Goal: Find specific page/section: Find specific page/section

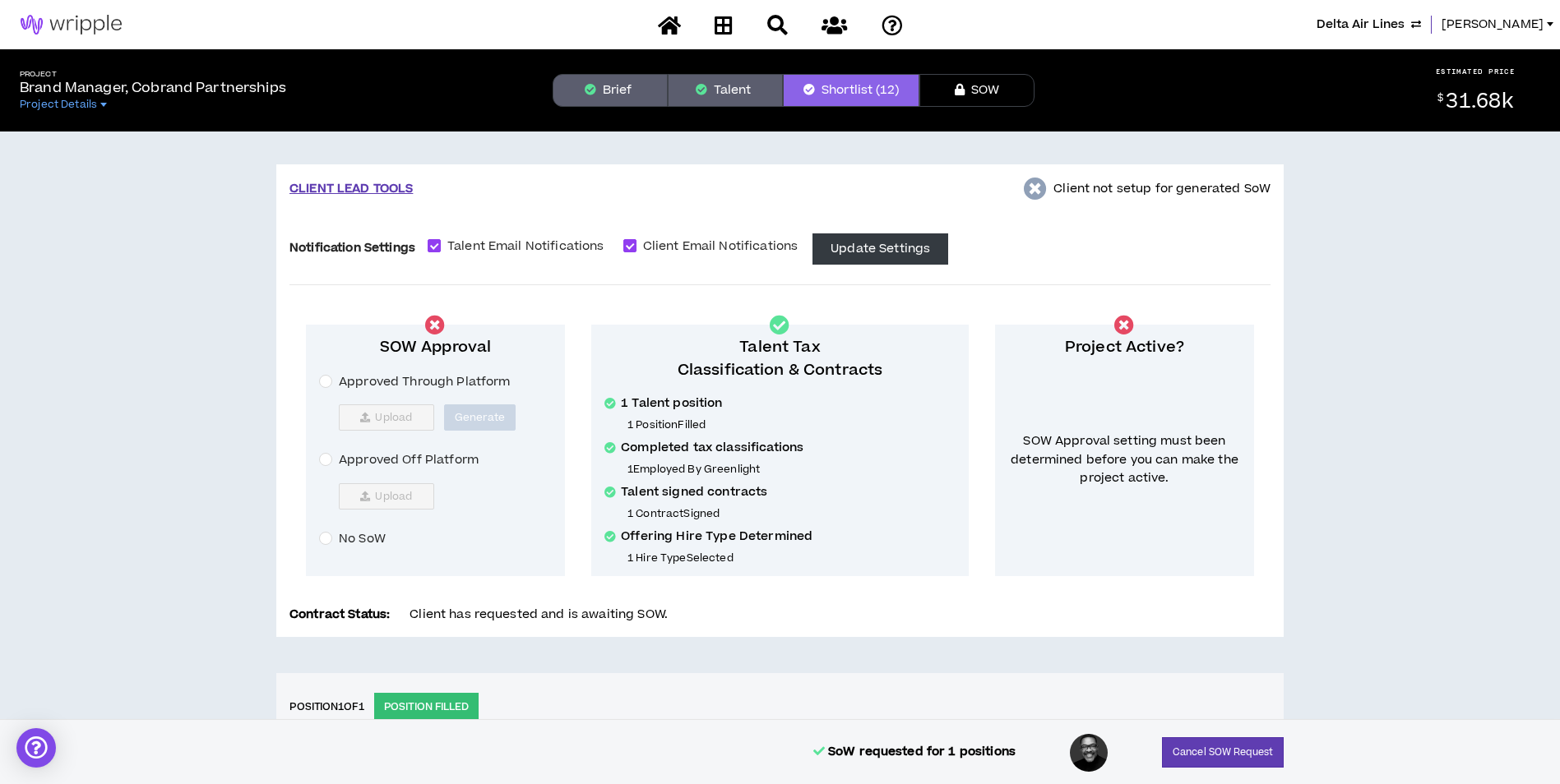
click at [600, 104] on button "Brief" at bounding box center [610, 90] width 115 height 33
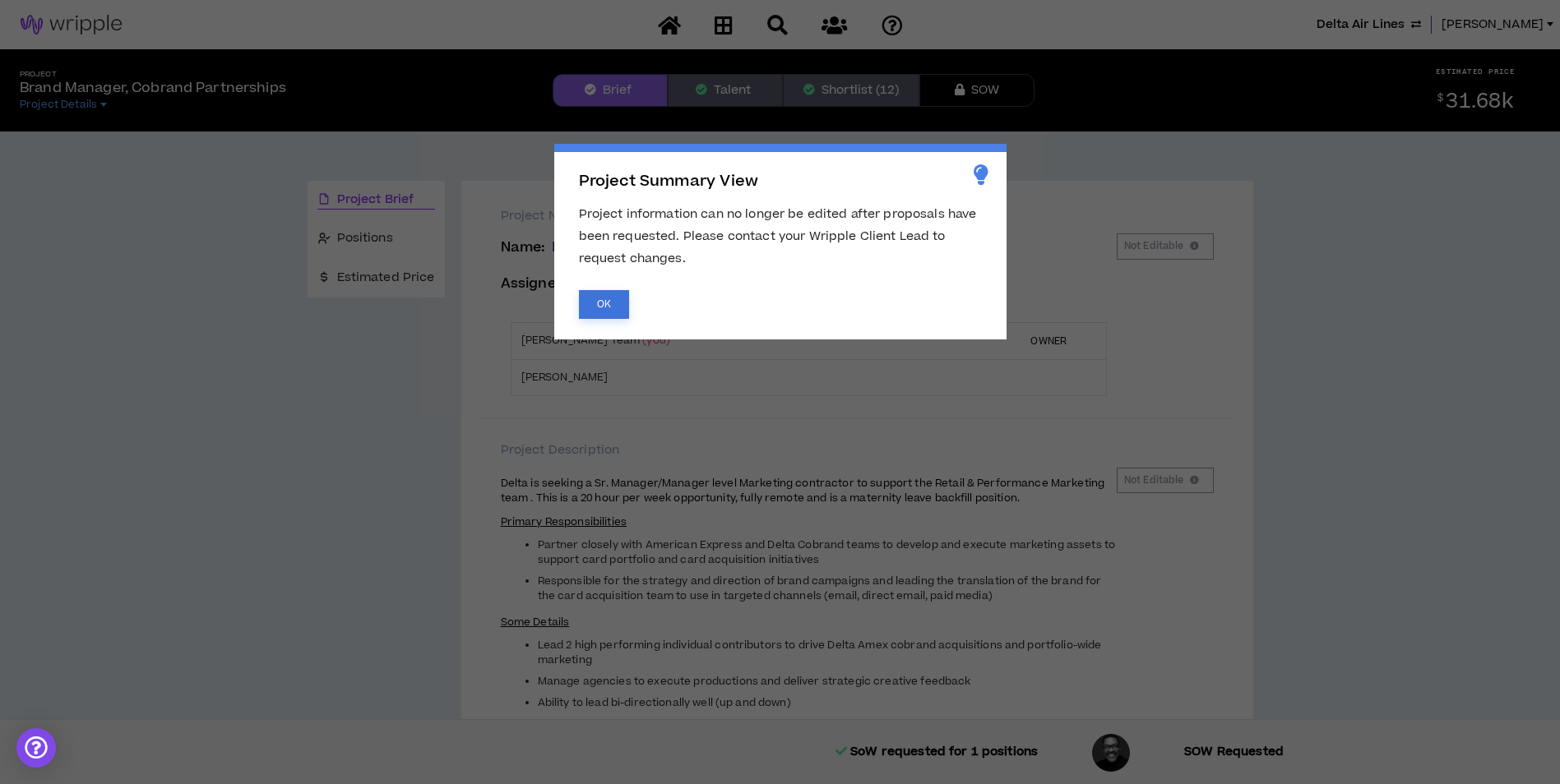
click at [619, 311] on button "OK" at bounding box center [604, 304] width 50 height 29
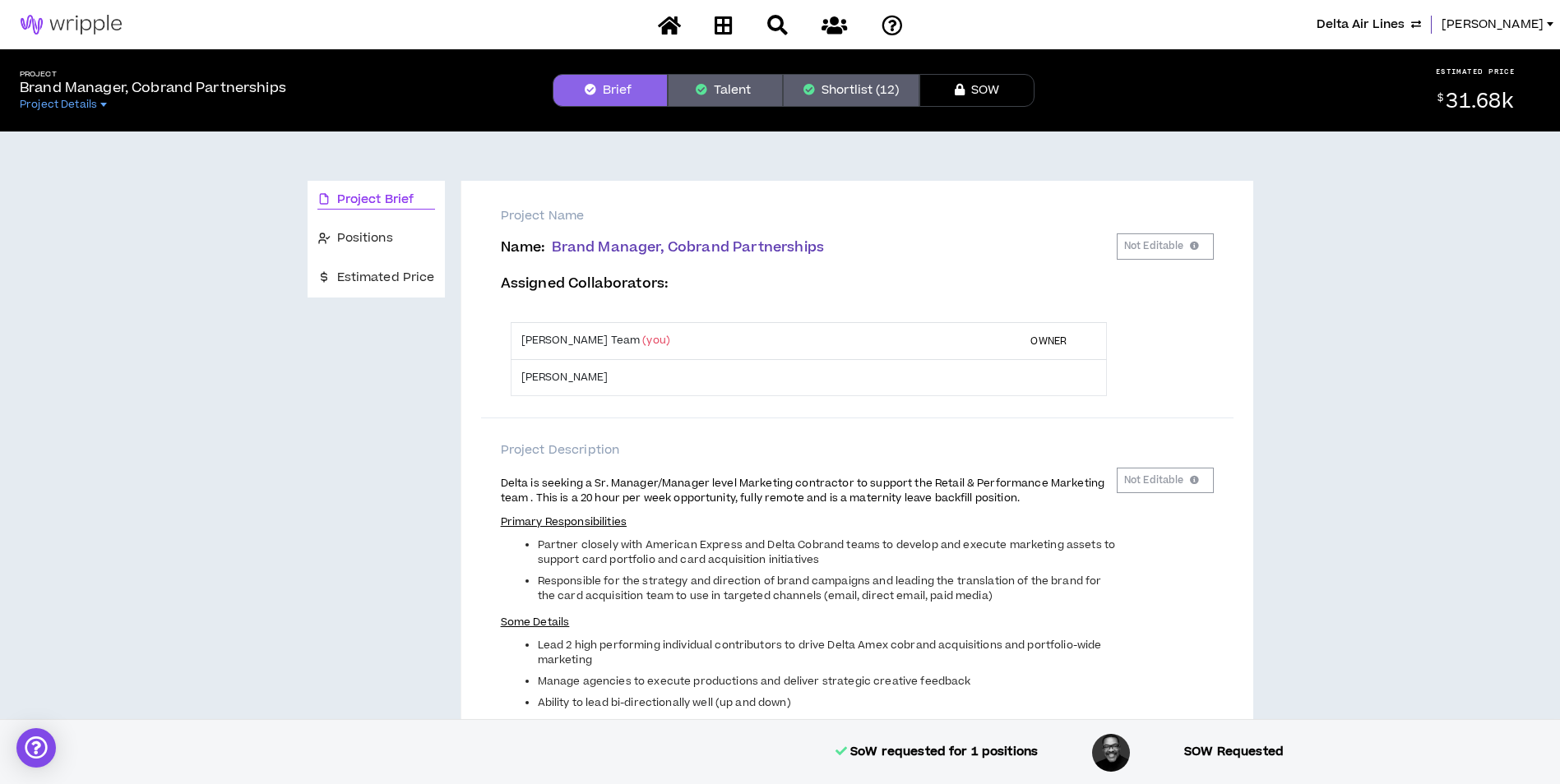
click at [720, 32] on body "Delta Air Lines Lauren-Bridget Project Brand Manager, Cobrand Partnerships Proj…" at bounding box center [780, 392] width 1560 height 784
click at [722, 25] on icon at bounding box center [724, 25] width 18 height 20
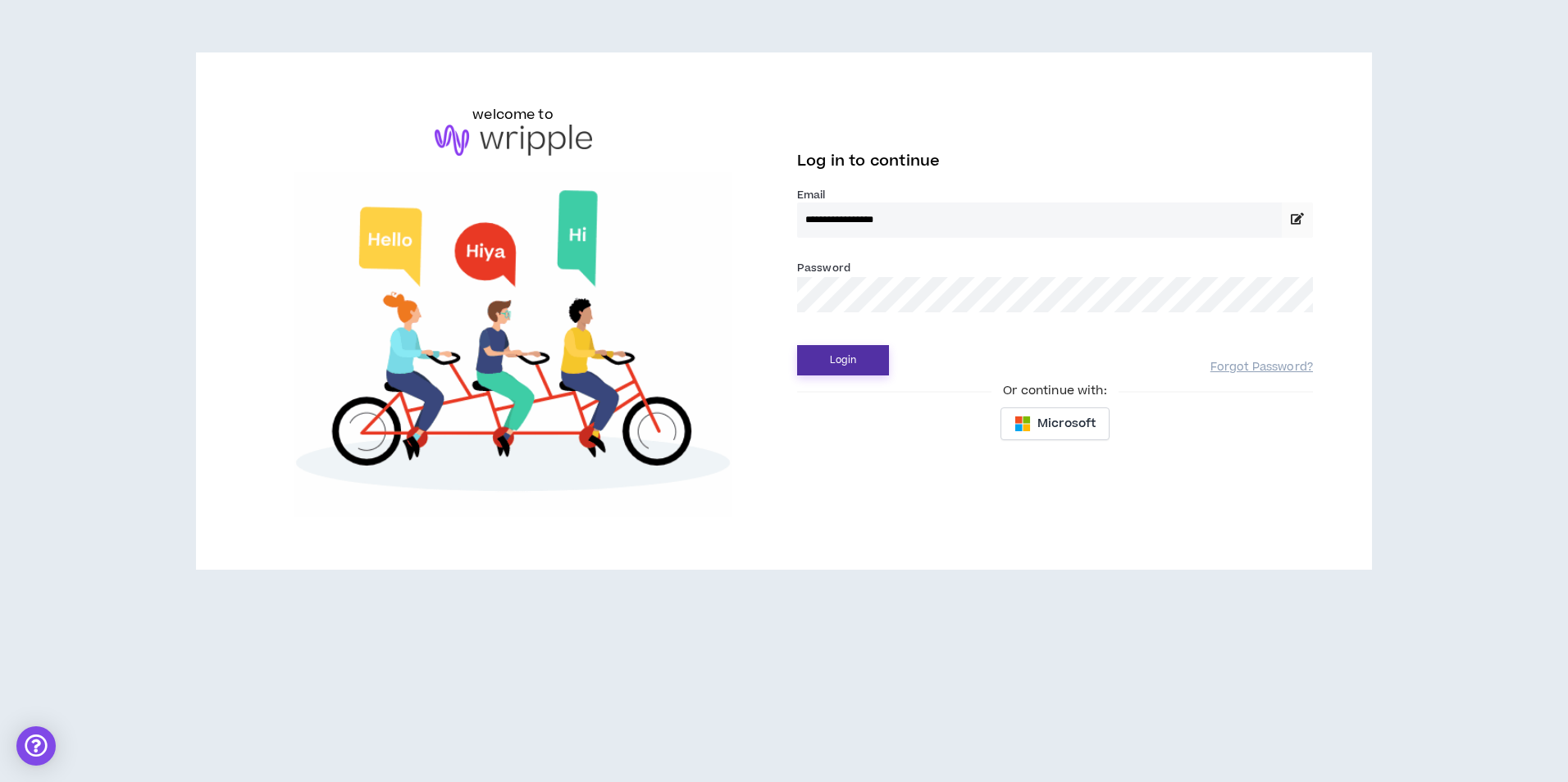
click at [861, 367] on button "Login" at bounding box center [843, 360] width 92 height 31
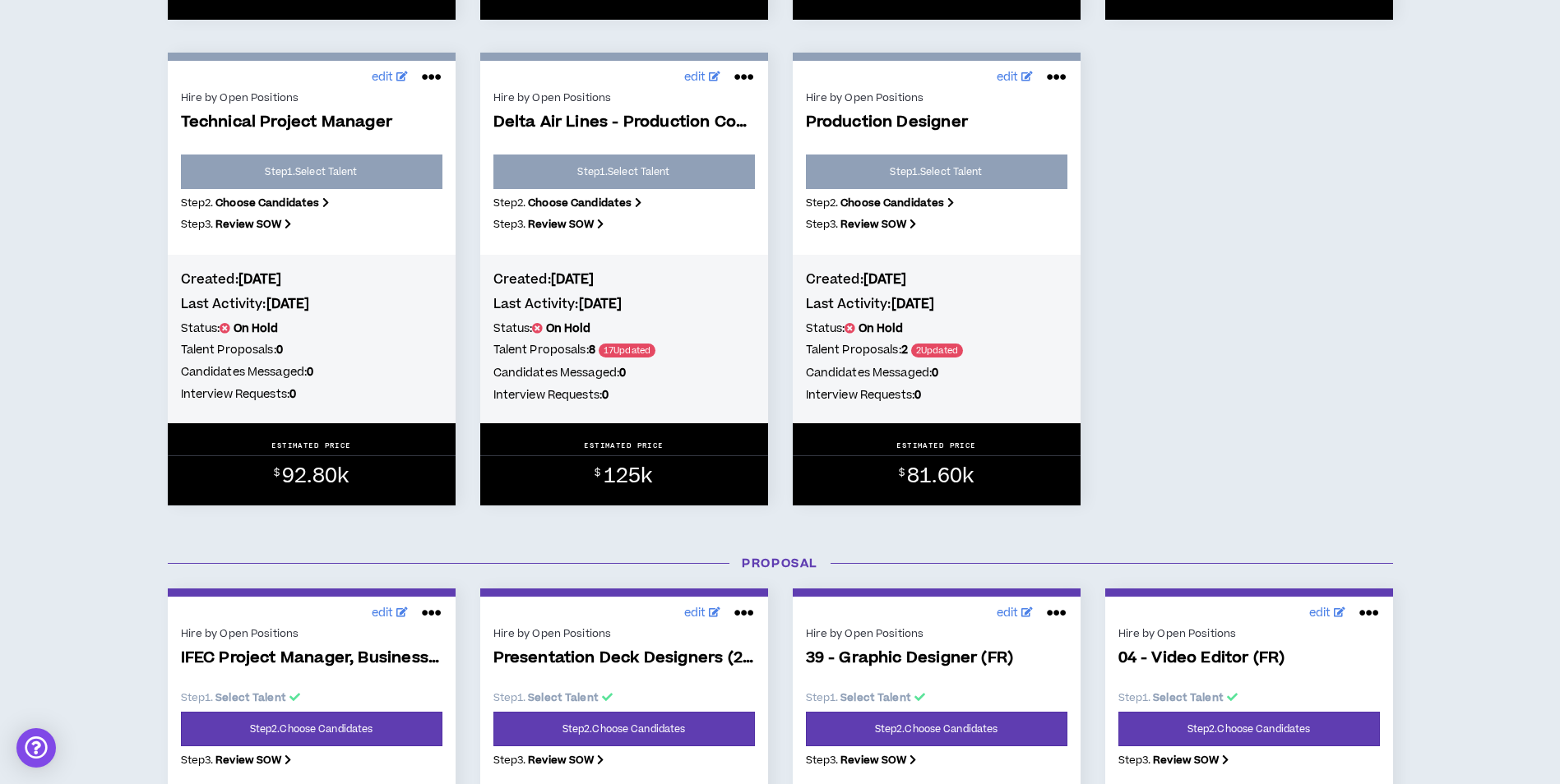
scroll to position [1233, 0]
